Goal: Task Accomplishment & Management: Use online tool/utility

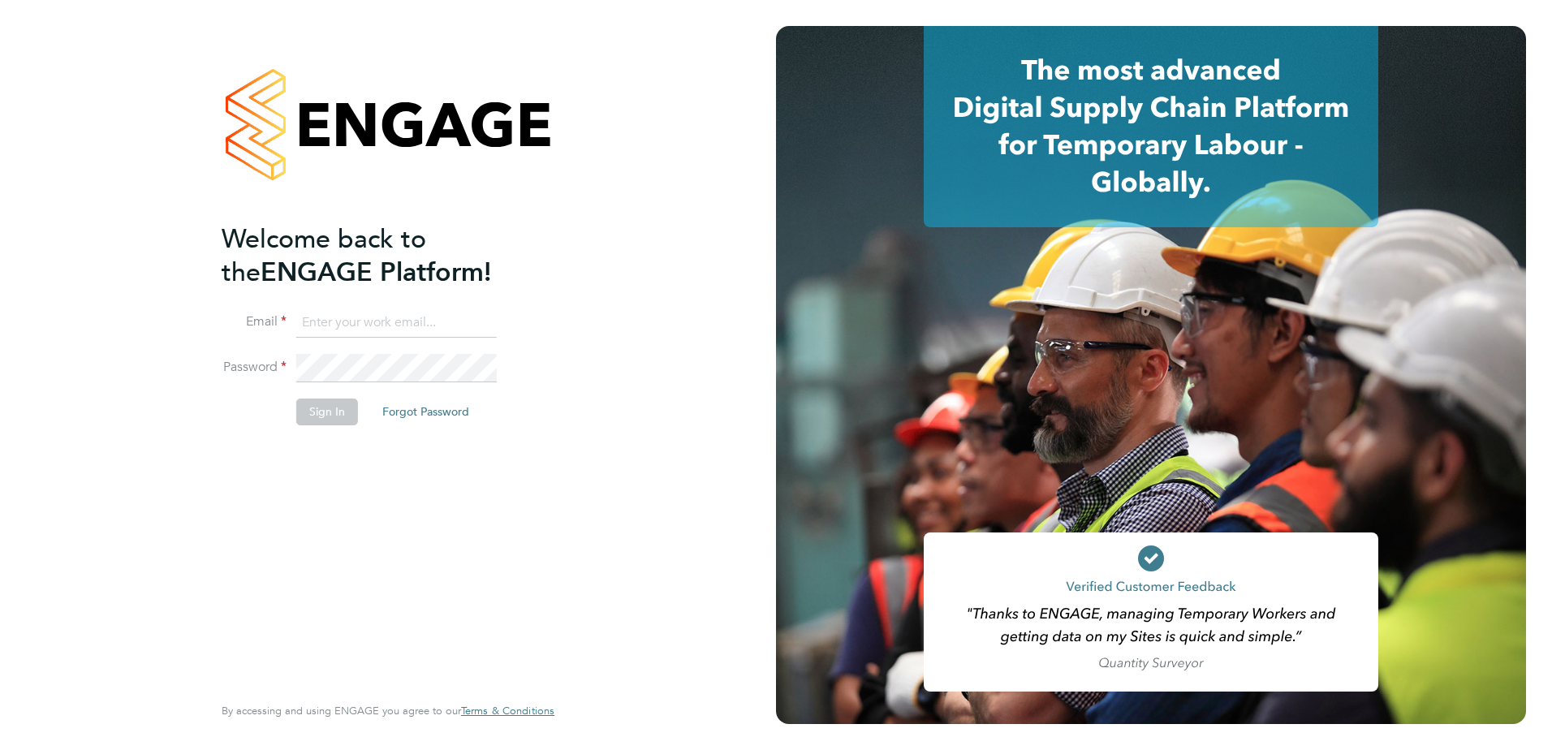
type input "darren.humphrey@vistry.co.uk"
click at [353, 453] on div "Welcome back to the ENGAGE Platform! Email darren.humphrey@vistry.co.uk Passwor…" at bounding box center [380, 456] width 317 height 468
click at [336, 418] on button "Sign In" at bounding box center [327, 412] width 62 height 26
